Goal: Find contact information: Find contact information

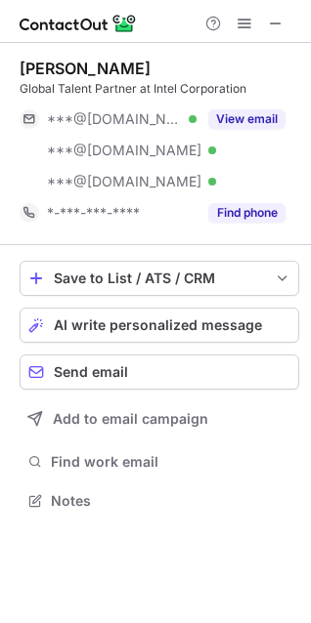
scroll to position [488, 311]
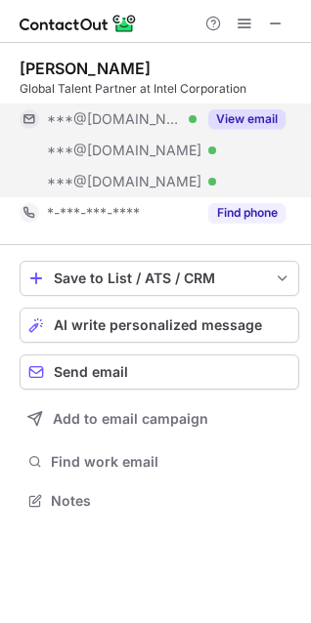
click at [224, 116] on button "View email" at bounding box center [246, 119] width 77 height 20
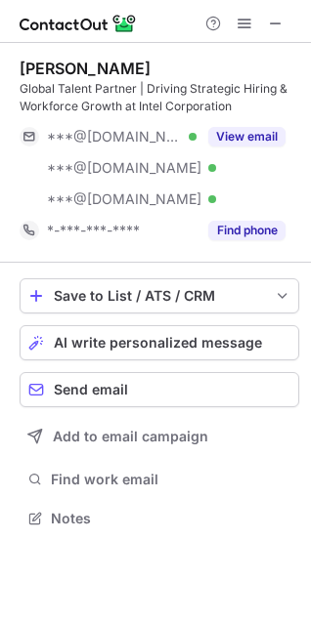
scroll to position [505, 311]
click at [291, 31] on div at bounding box center [155, 21] width 311 height 43
click at [279, 16] on span at bounding box center [276, 24] width 16 height 16
